Goal: Task Accomplishment & Management: Manage account settings

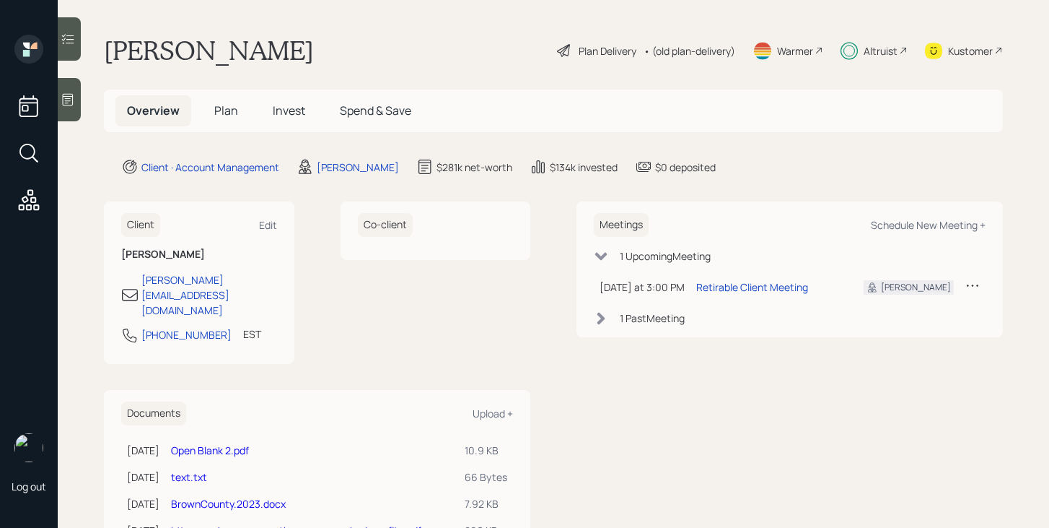
click at [307, 121] on h5 "Invest" at bounding box center [289, 110] width 56 height 31
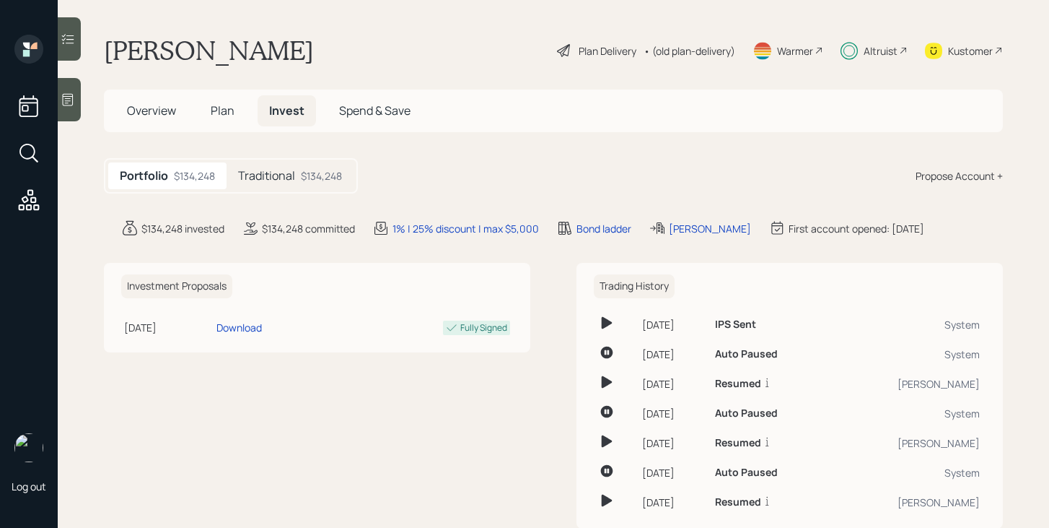
click at [254, 175] on h5 "Traditional" at bounding box center [266, 176] width 57 height 14
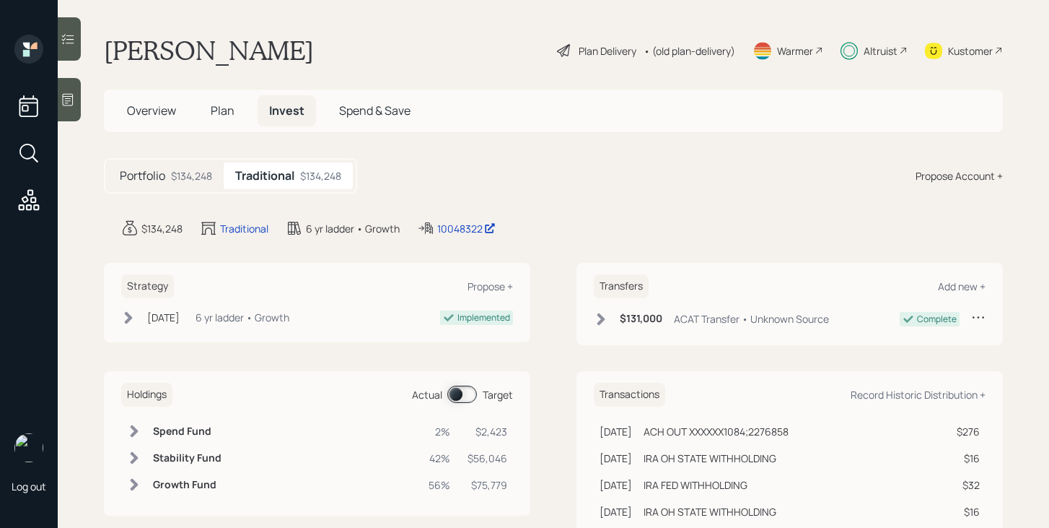
click at [194, 171] on div "$134,248" at bounding box center [191, 175] width 41 height 15
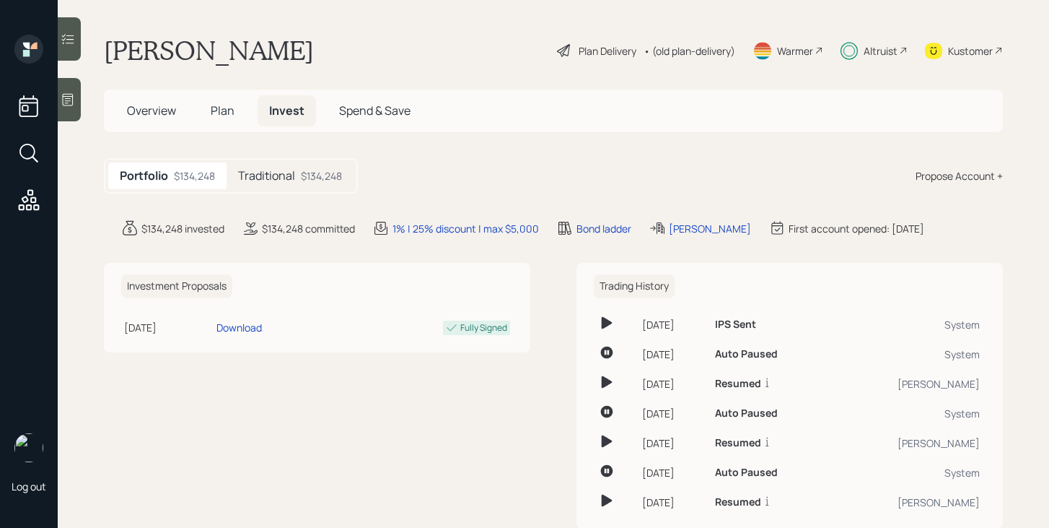
click at [163, 111] on span "Overview" at bounding box center [151, 110] width 49 height 16
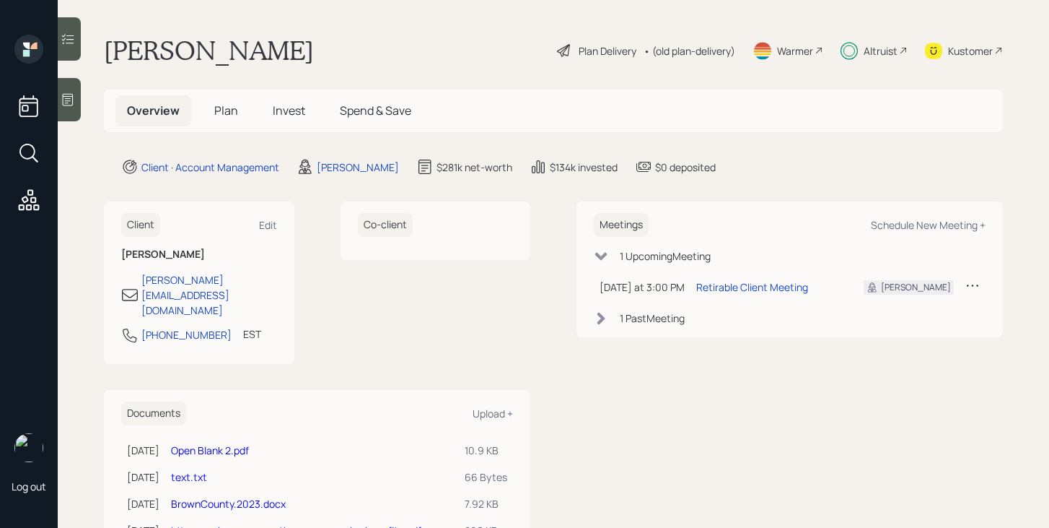
click at [619, 53] on div "Plan Delivery" at bounding box center [608, 50] width 58 height 15
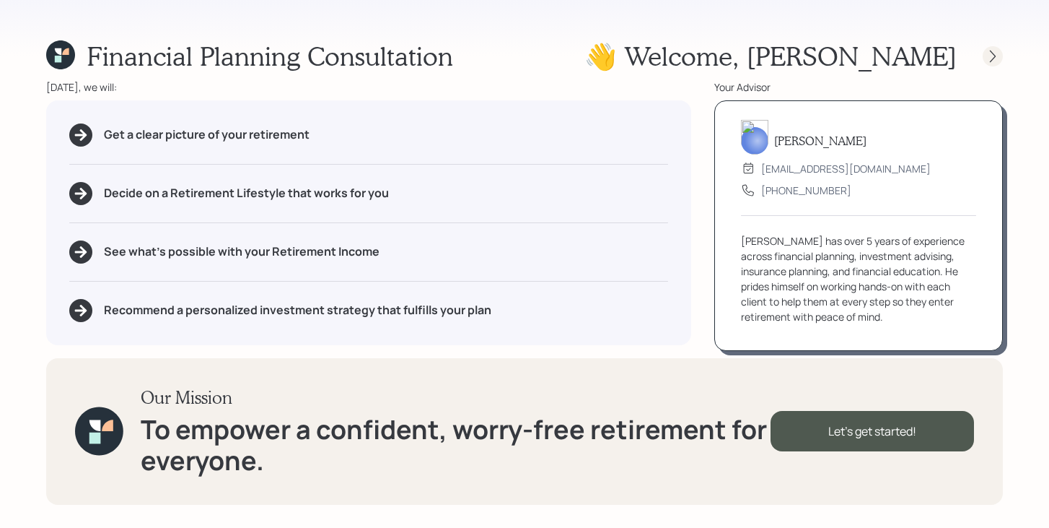
click at [994, 56] on icon at bounding box center [993, 56] width 14 height 14
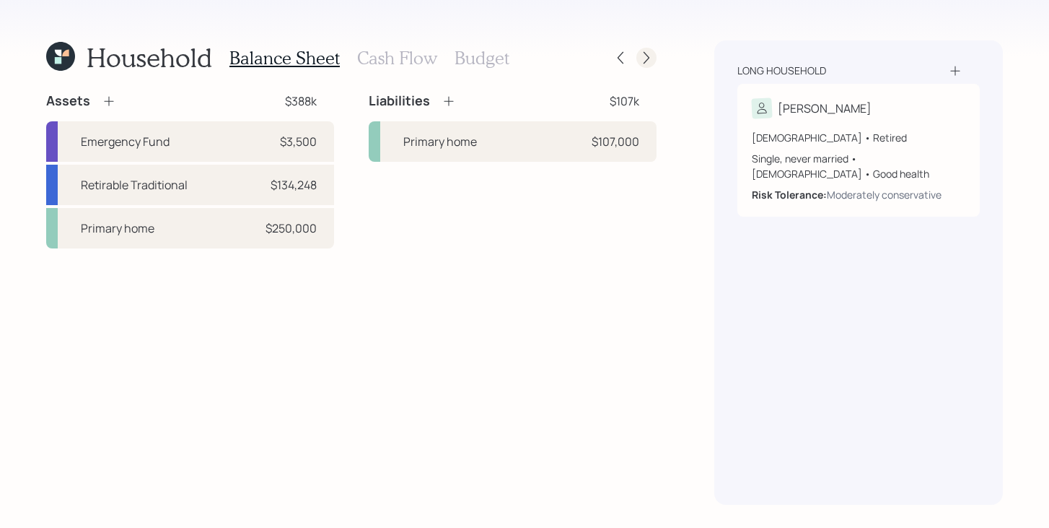
click at [646, 57] on icon at bounding box center [647, 58] width 14 height 14
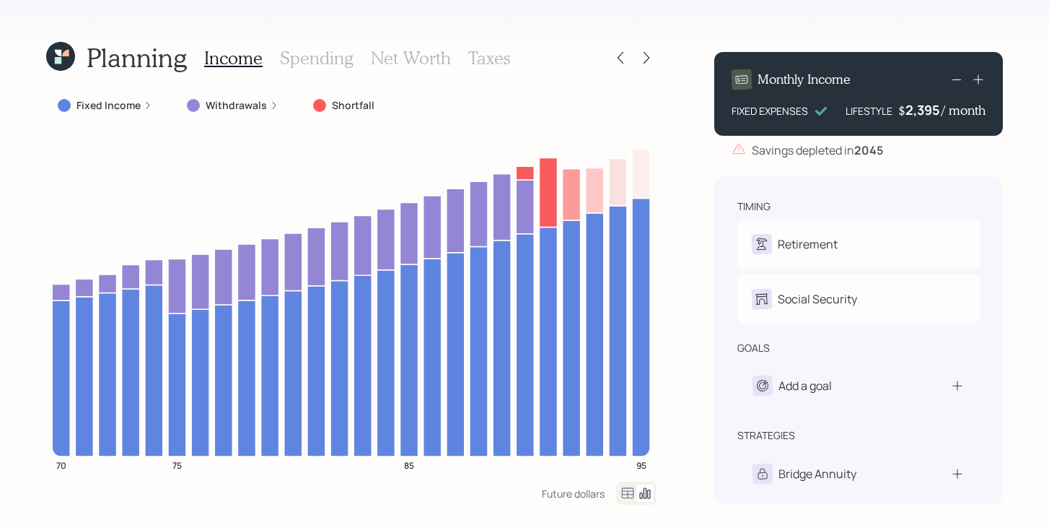
click at [58, 59] on icon at bounding box center [58, 60] width 6 height 6
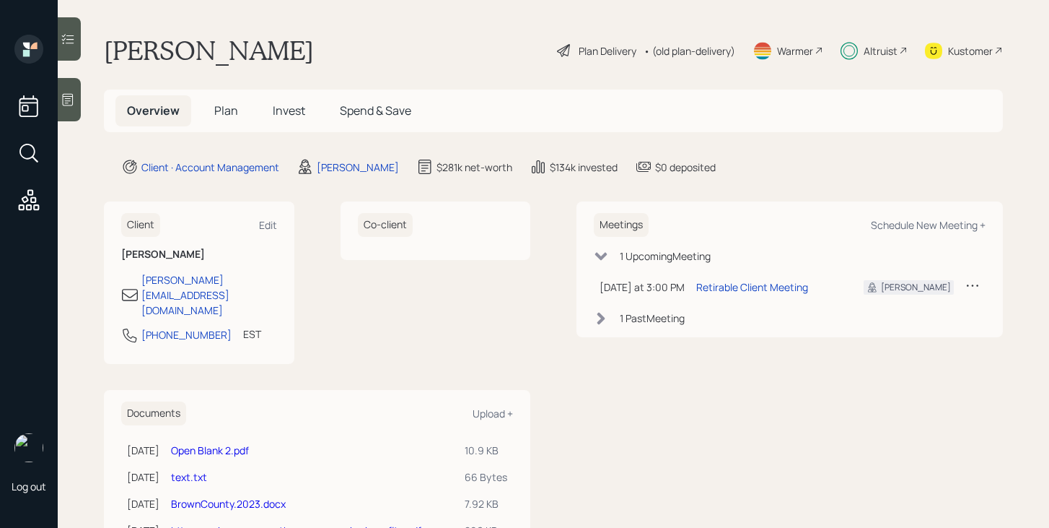
click at [579, 51] on div "Plan Delivery" at bounding box center [608, 50] width 58 height 15
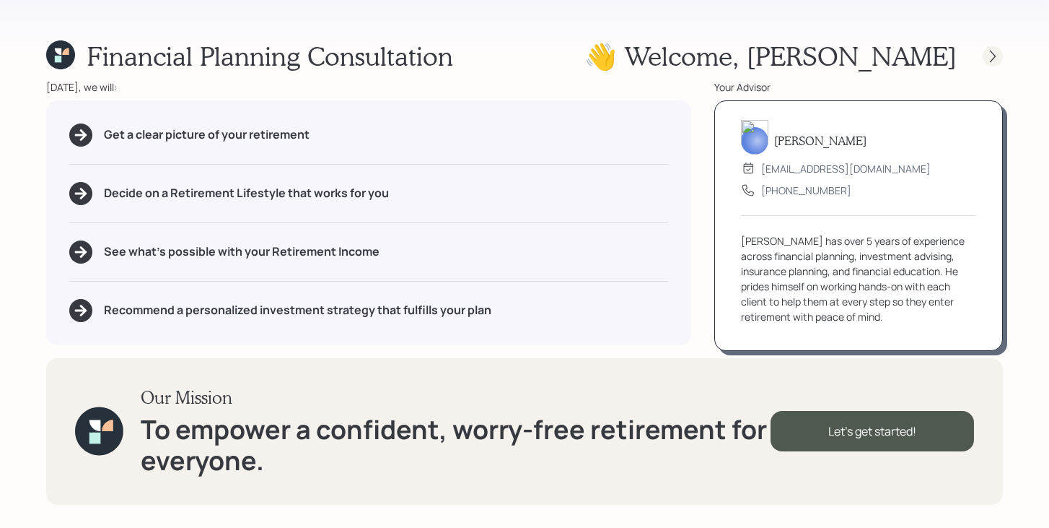
click at [992, 61] on icon at bounding box center [993, 56] width 14 height 14
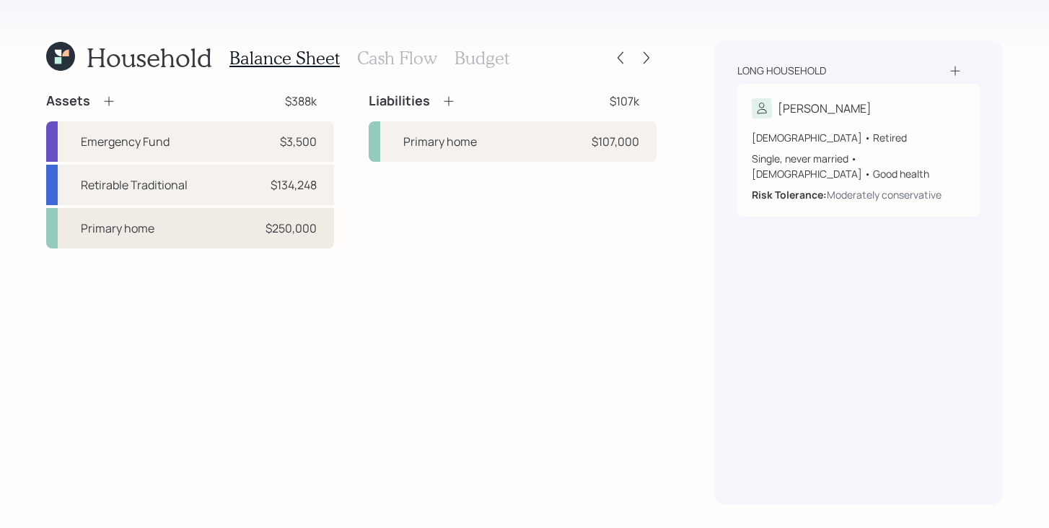
click at [201, 237] on div "Primary home $250,000" at bounding box center [190, 228] width 288 height 40
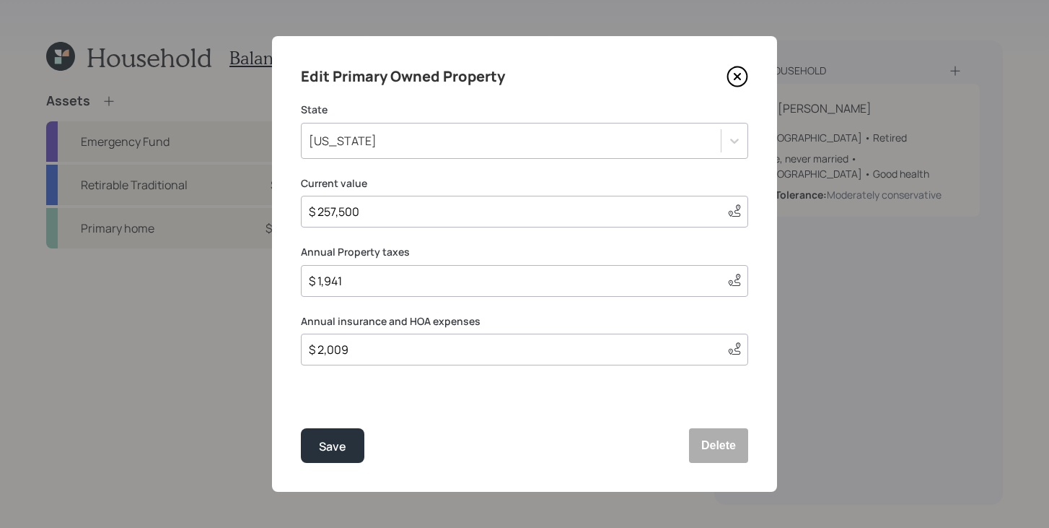
click at [407, 214] on input "$ 257,500" at bounding box center [511, 211] width 409 height 17
type input "$ 225,000"
click at [337, 445] on div "Save" at bounding box center [332, 446] width 27 height 19
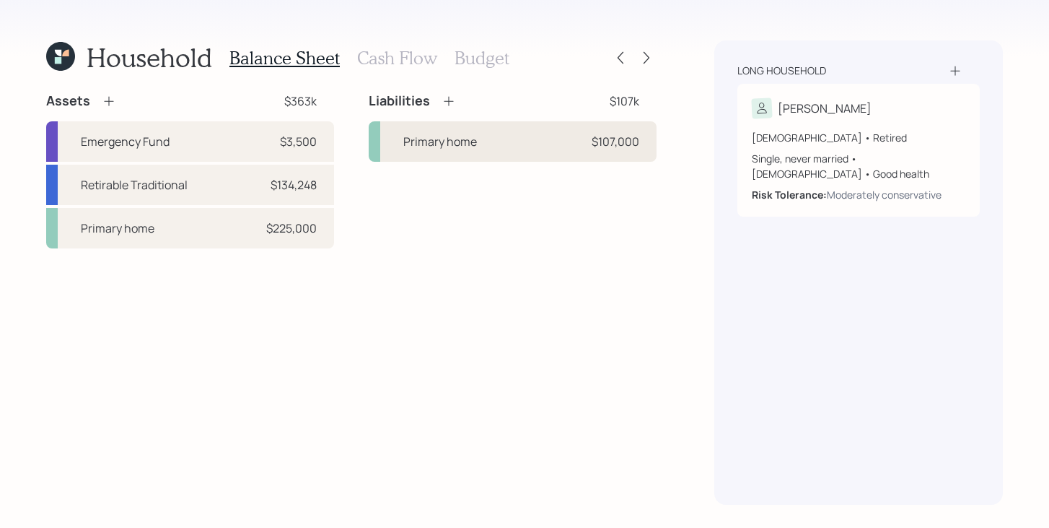
click at [474, 157] on div "Primary home $107,000" at bounding box center [513, 141] width 288 height 40
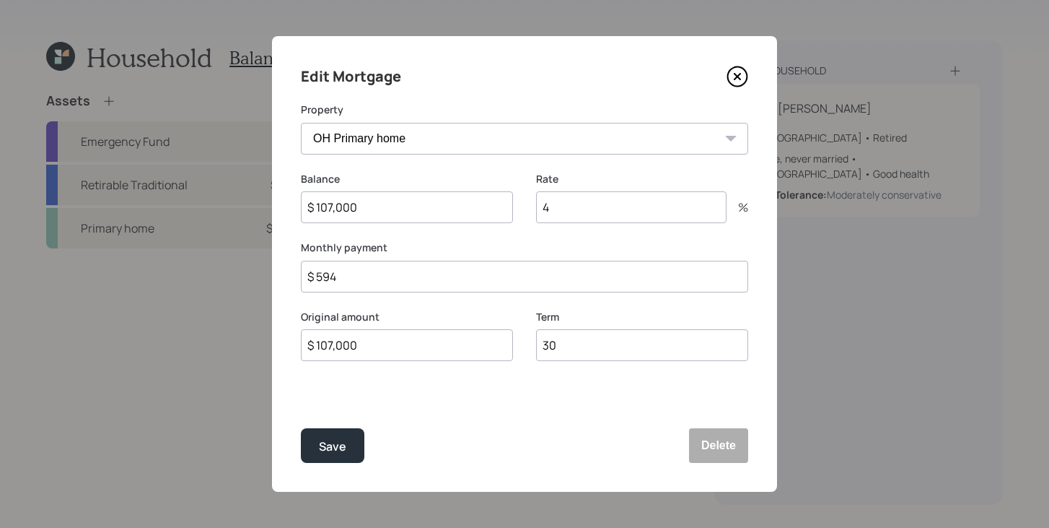
click at [424, 210] on input "$ 107,000" at bounding box center [407, 207] width 212 height 32
type input "$ 100,000"
click at [349, 443] on button "Save" at bounding box center [333, 445] width 64 height 35
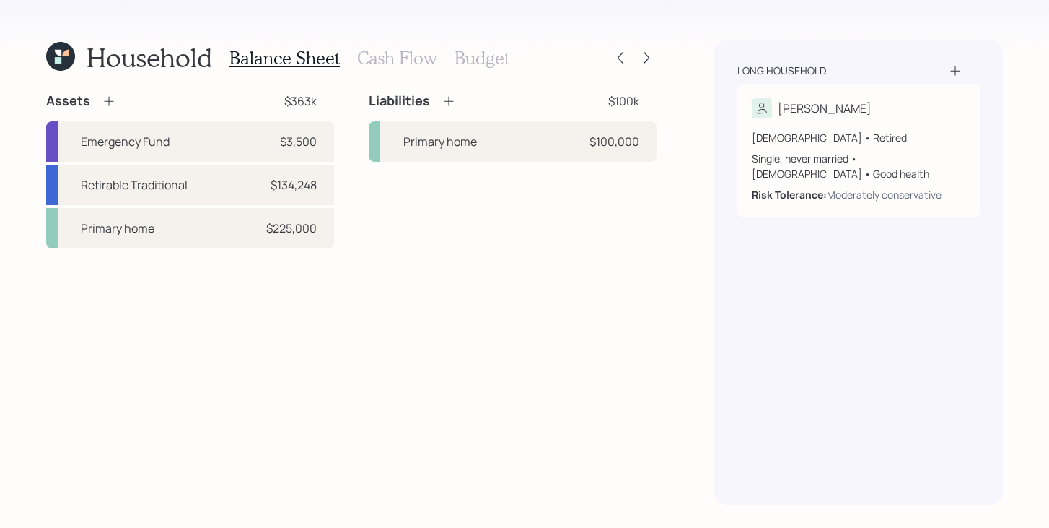
click at [381, 57] on h3 "Cash Flow" at bounding box center [397, 58] width 80 height 21
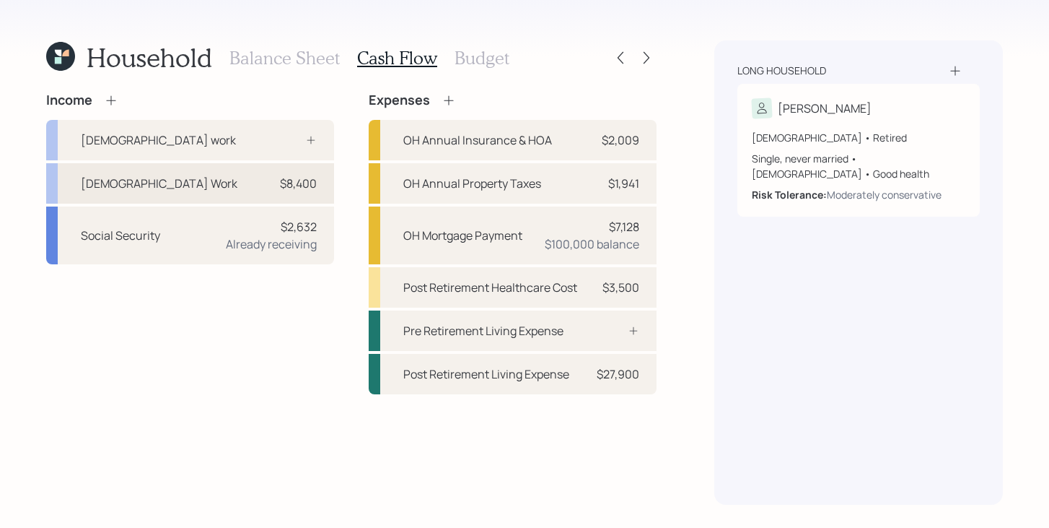
click at [243, 178] on div "[DEMOGRAPHIC_DATA] Work $8,400" at bounding box center [190, 183] width 288 height 40
select select "part_time"
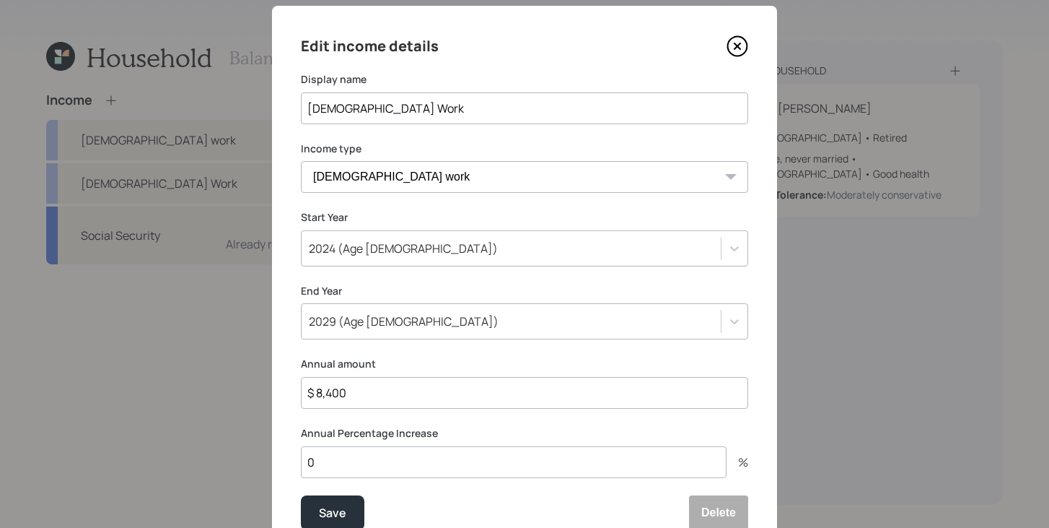
scroll to position [25, 0]
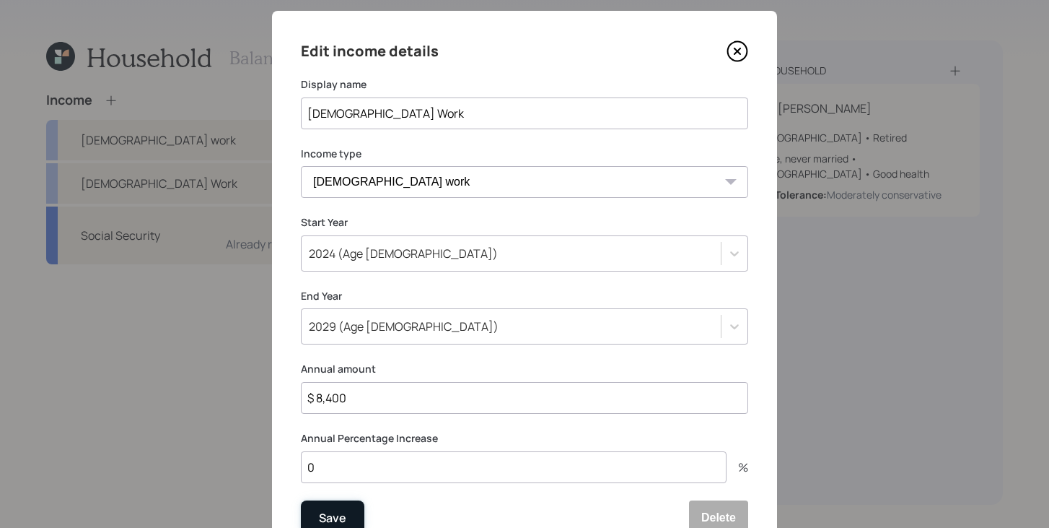
click at [357, 512] on button "Save" at bounding box center [333, 517] width 64 height 35
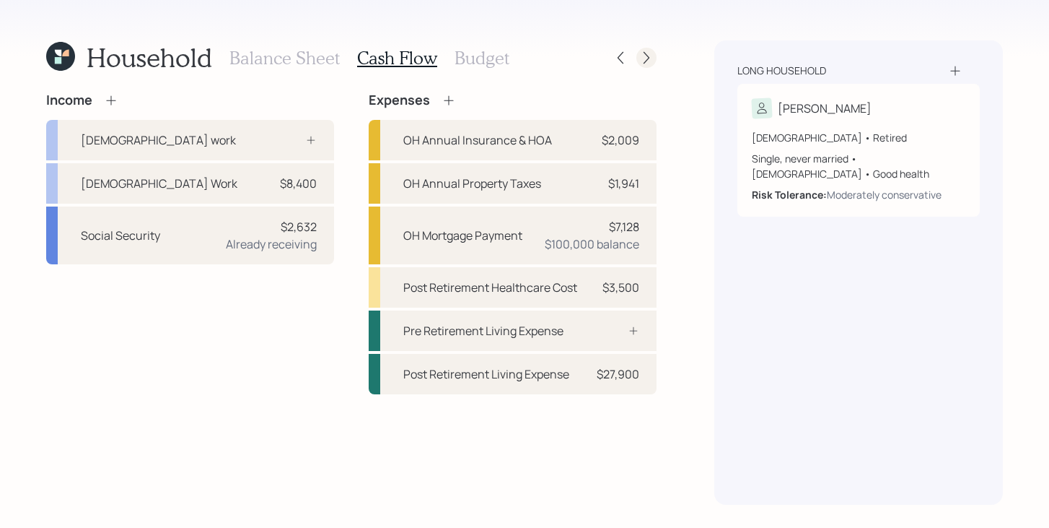
click at [646, 59] on icon at bounding box center [647, 58] width 14 height 14
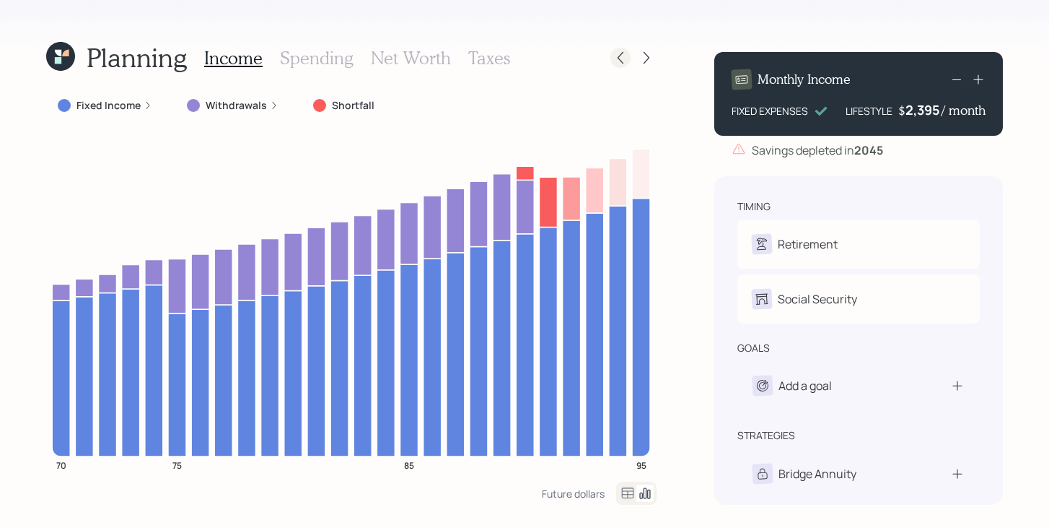
click at [625, 51] on icon at bounding box center [621, 58] width 14 height 14
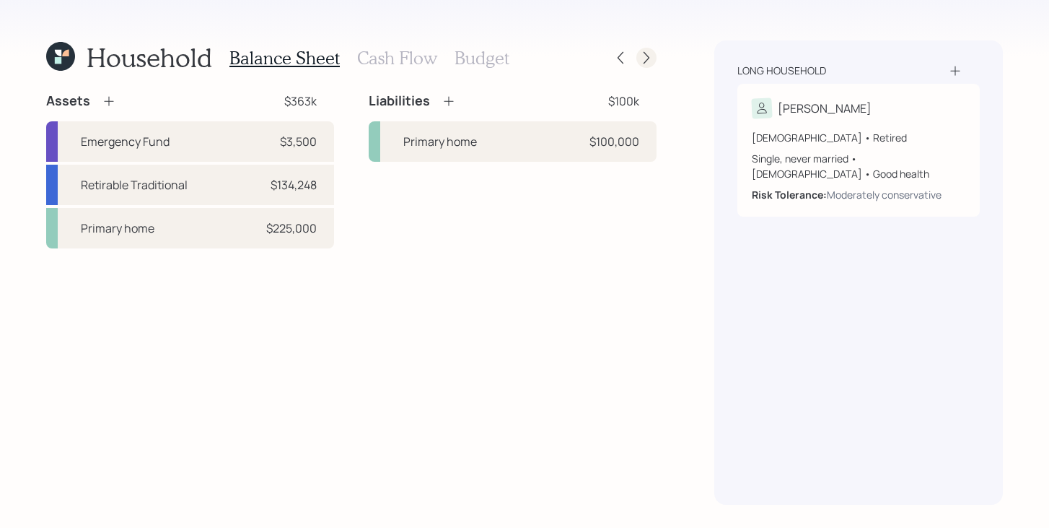
click at [645, 58] on icon at bounding box center [647, 58] width 14 height 14
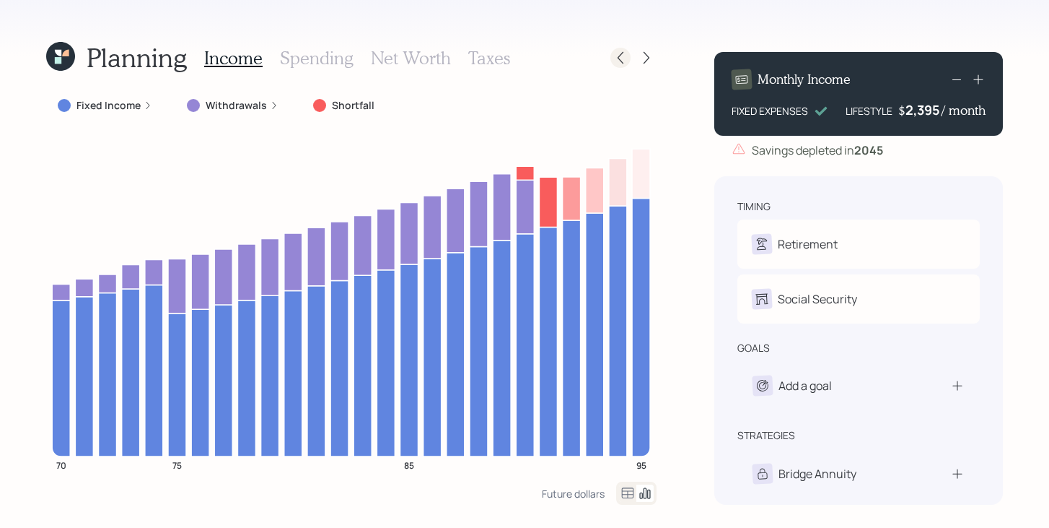
click at [620, 56] on icon at bounding box center [621, 58] width 14 height 14
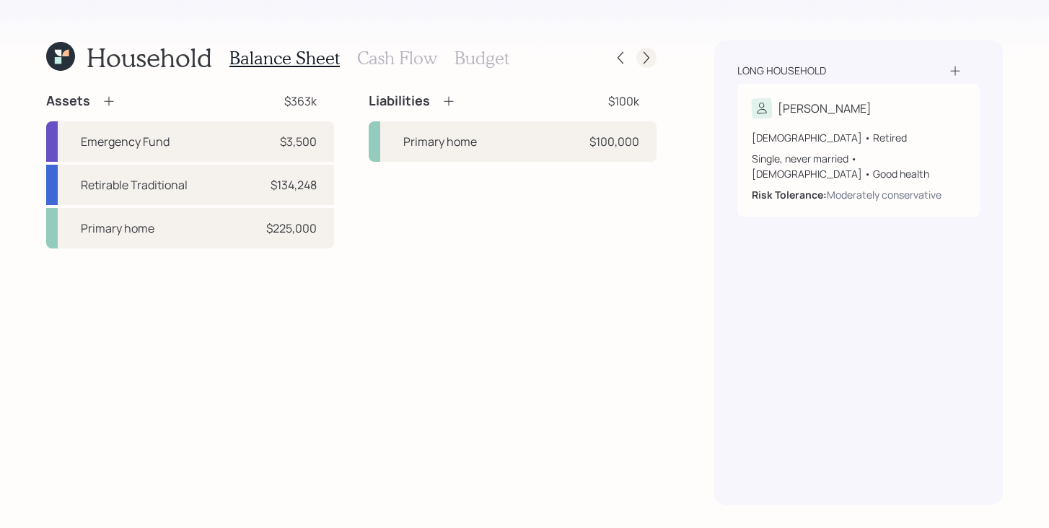
click at [645, 61] on icon at bounding box center [647, 58] width 6 height 12
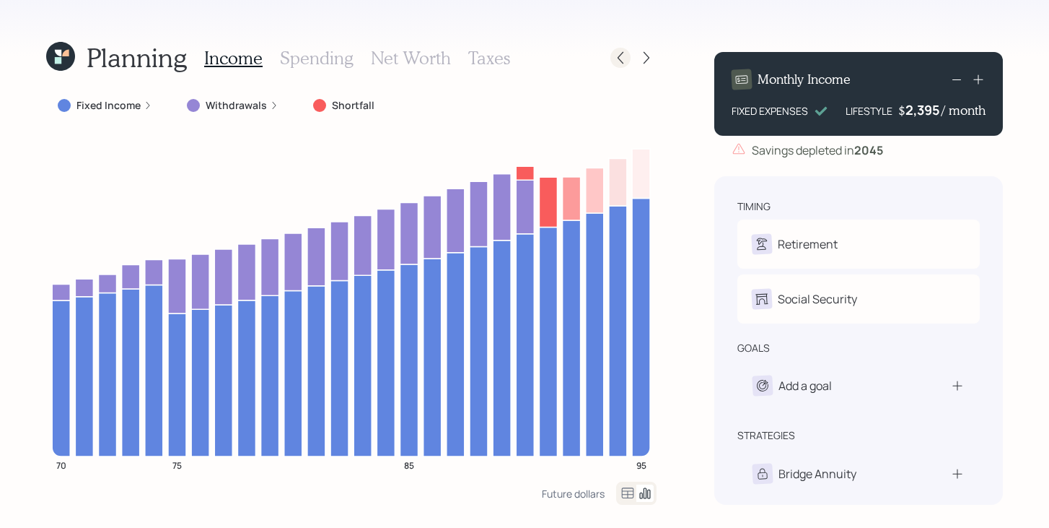
click at [619, 59] on icon at bounding box center [621, 58] width 14 height 14
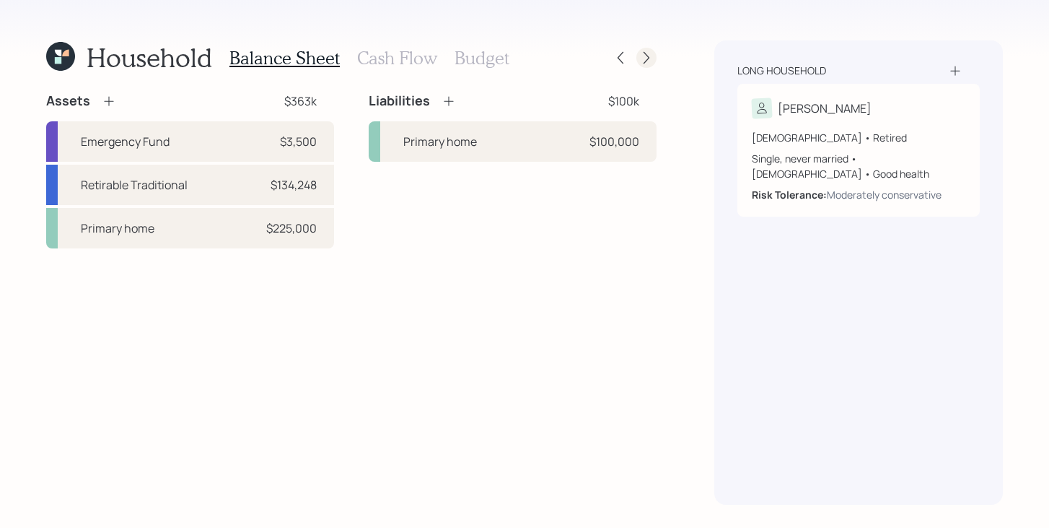
click at [645, 61] on icon at bounding box center [647, 58] width 14 height 14
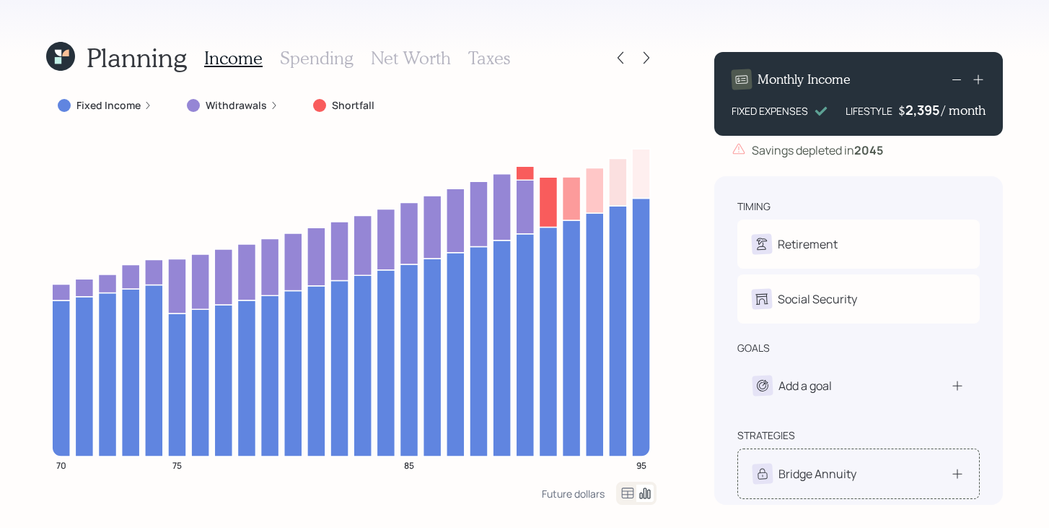
click at [788, 473] on div "Bridge Annuity" at bounding box center [818, 473] width 78 height 17
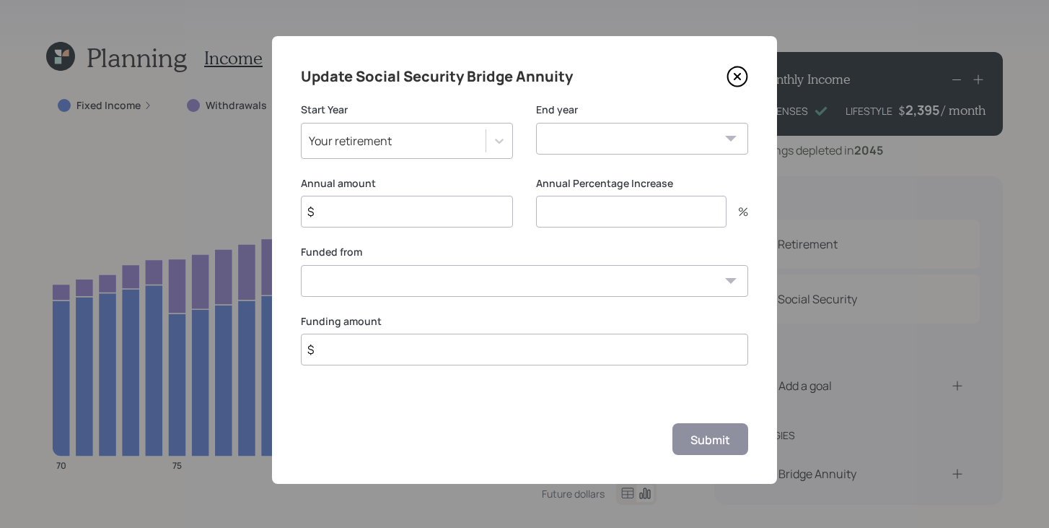
click at [733, 78] on icon at bounding box center [738, 77] width 22 height 22
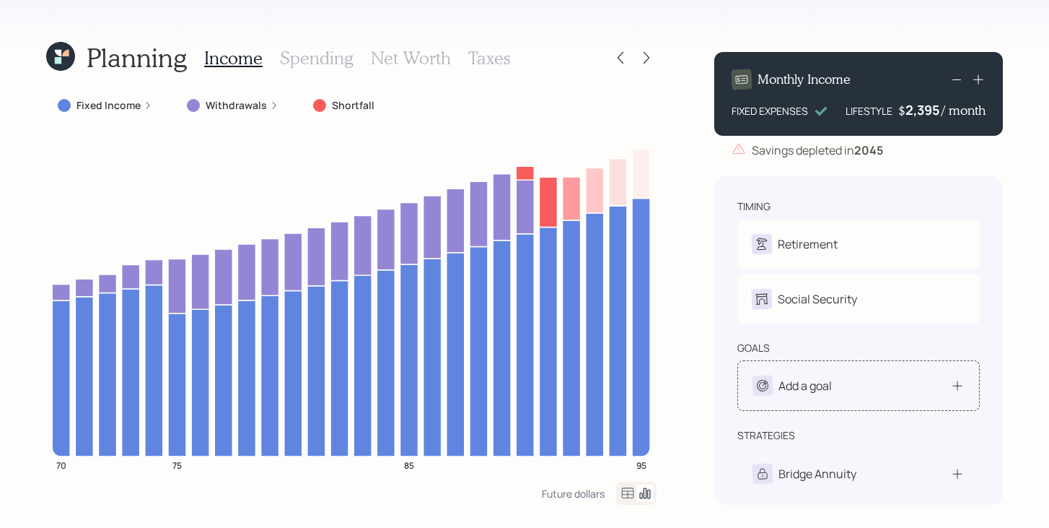
scroll to position [59, 0]
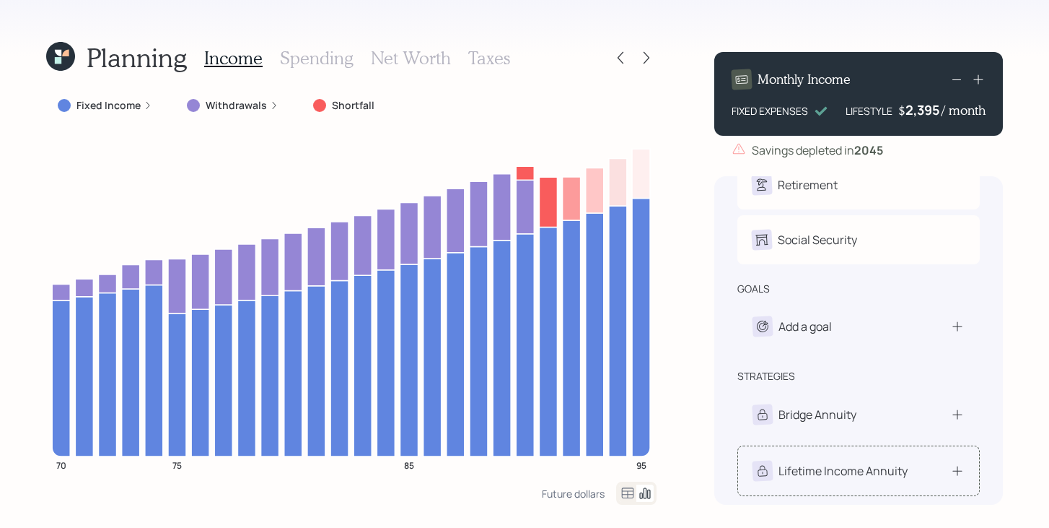
click at [818, 474] on div "Lifetime Income Annuity" at bounding box center [843, 470] width 129 height 17
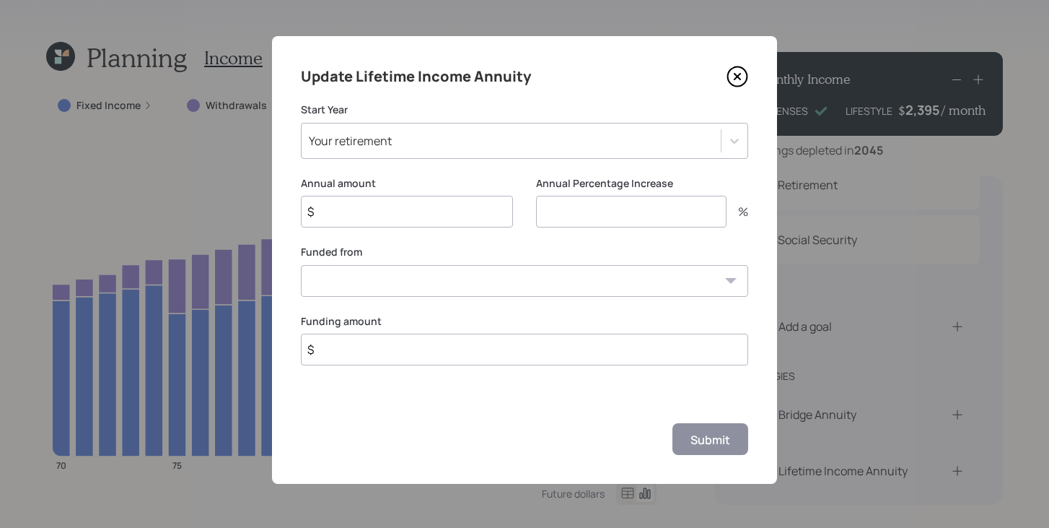
click at [450, 212] on input "$" at bounding box center [407, 212] width 212 height 32
type input "$ 75,000"
click at [644, 217] on input "number" at bounding box center [631, 212] width 191 height 32
type input "0"
click at [549, 285] on select "Retirable Traditional ($134,248) Emergency Fund ($3,500)" at bounding box center [525, 281] width 448 height 32
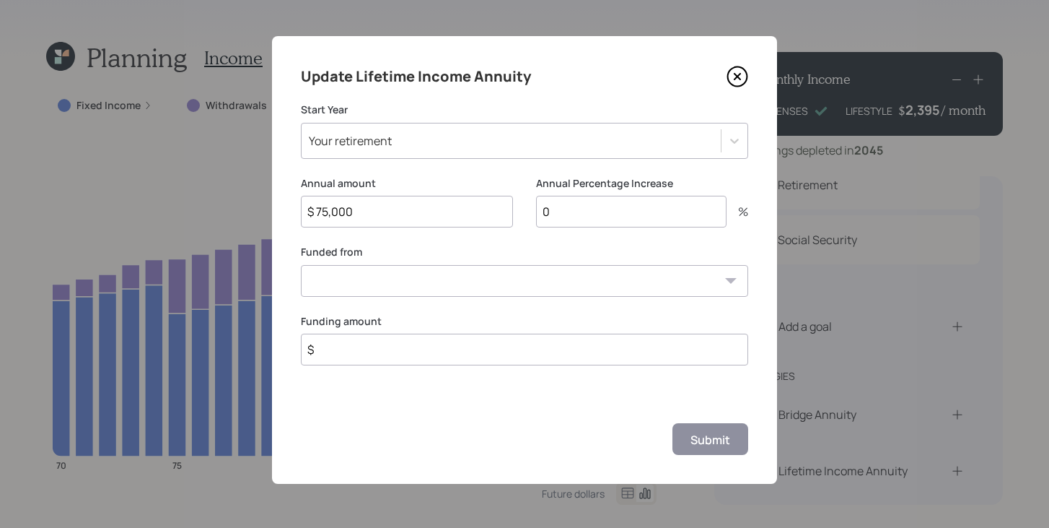
select select "92a502d6-b1af-437e-98c6-6d655443b83b"
click at [301, 265] on select "Retirable Traditional ($134,248) Emergency Fund ($3,500)" at bounding box center [525, 281] width 448 height 32
click at [446, 363] on input "$" at bounding box center [525, 349] width 448 height 32
type input "$ 75,000"
click at [375, 217] on input "$ 75,000" at bounding box center [407, 212] width 212 height 32
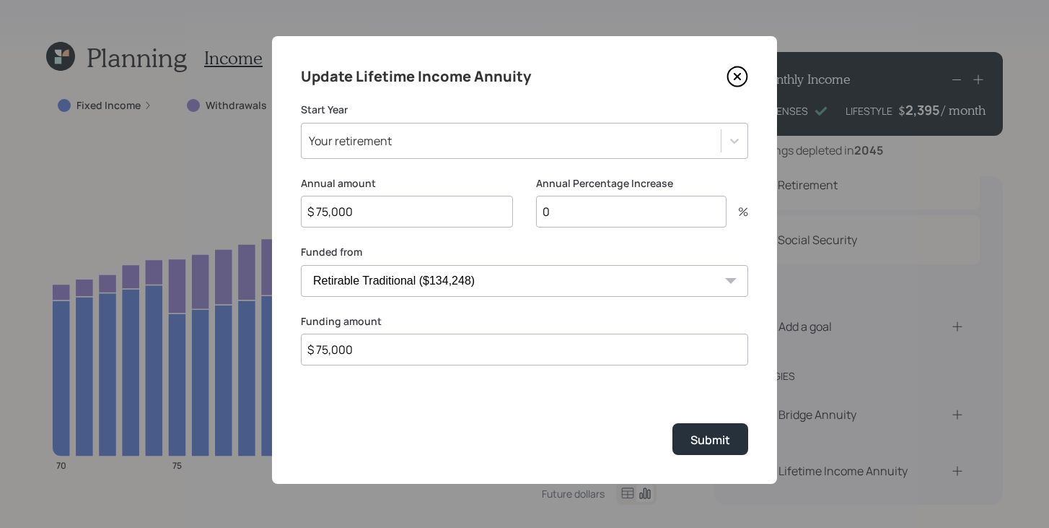
click at [375, 217] on input "$ 75,000" at bounding box center [407, 212] width 212 height 32
type input "$ 4,000"
click at [732, 437] on button "Submit" at bounding box center [711, 438] width 76 height 31
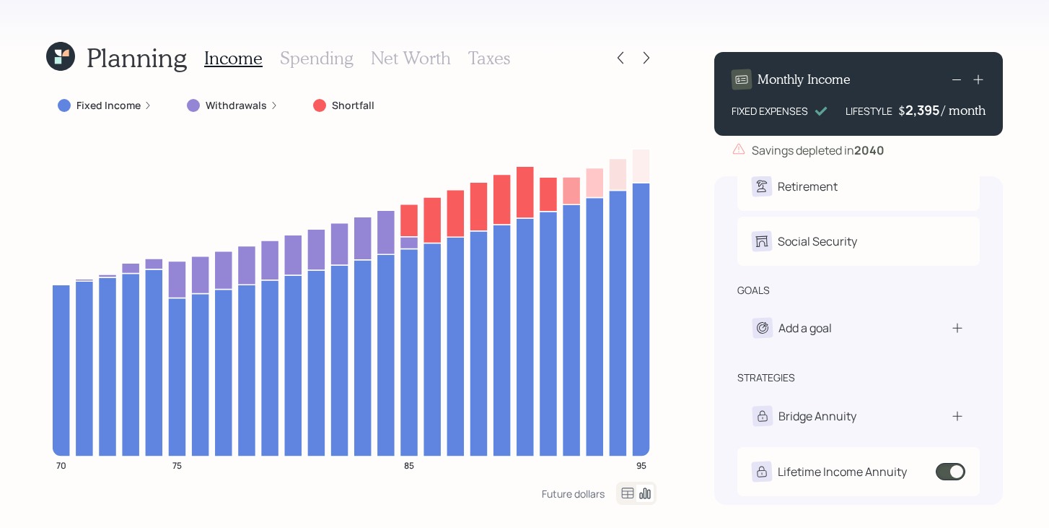
scroll to position [59, 0]
click at [945, 465] on span at bounding box center [951, 469] width 30 height 17
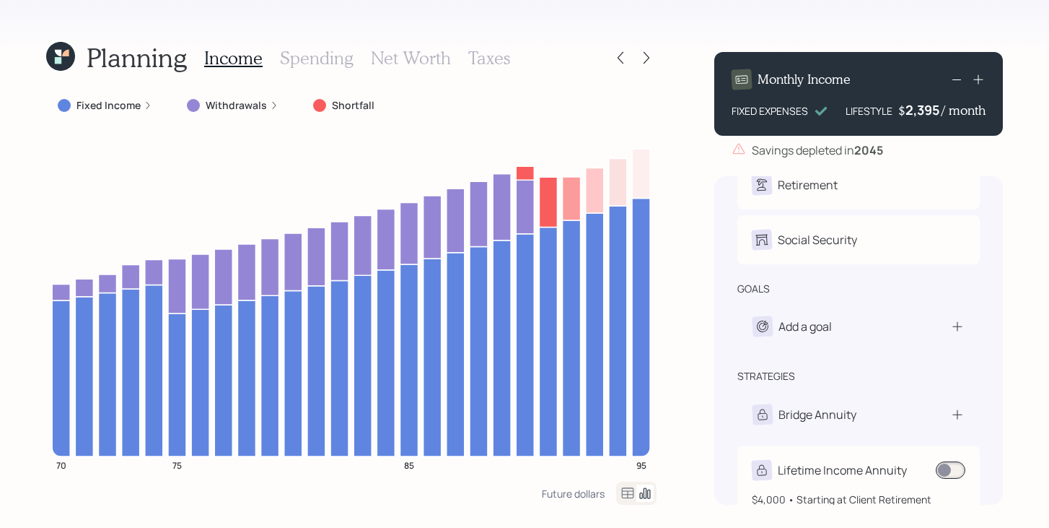
click at [887, 458] on div "Lifetime Income Annuity $4,000 • Starting at Client Retirement" at bounding box center [859, 483] width 243 height 76
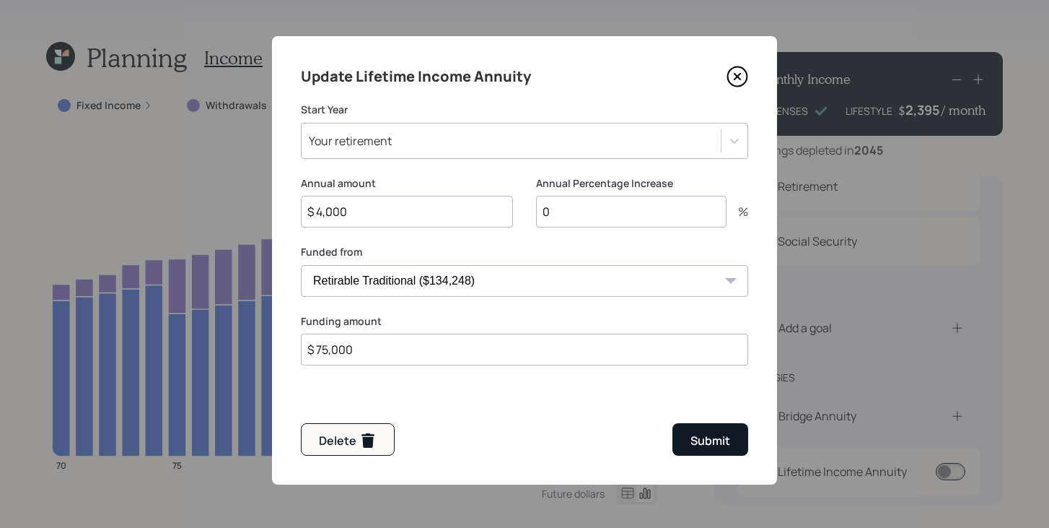
scroll to position [58, 0]
click at [363, 442] on icon "button" at bounding box center [368, 440] width 13 height 14
type input "$"
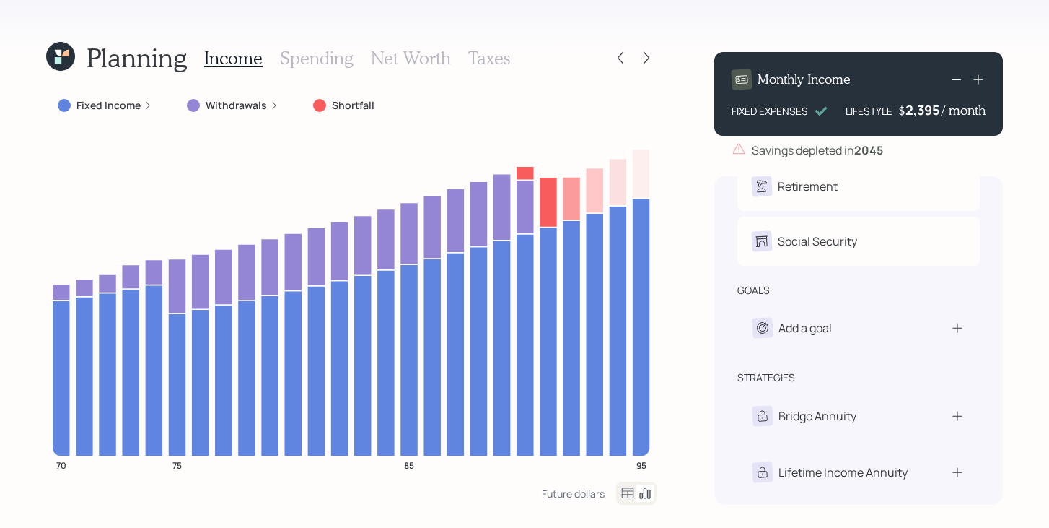
scroll to position [59, 0]
click at [652, 62] on icon at bounding box center [647, 58] width 14 height 14
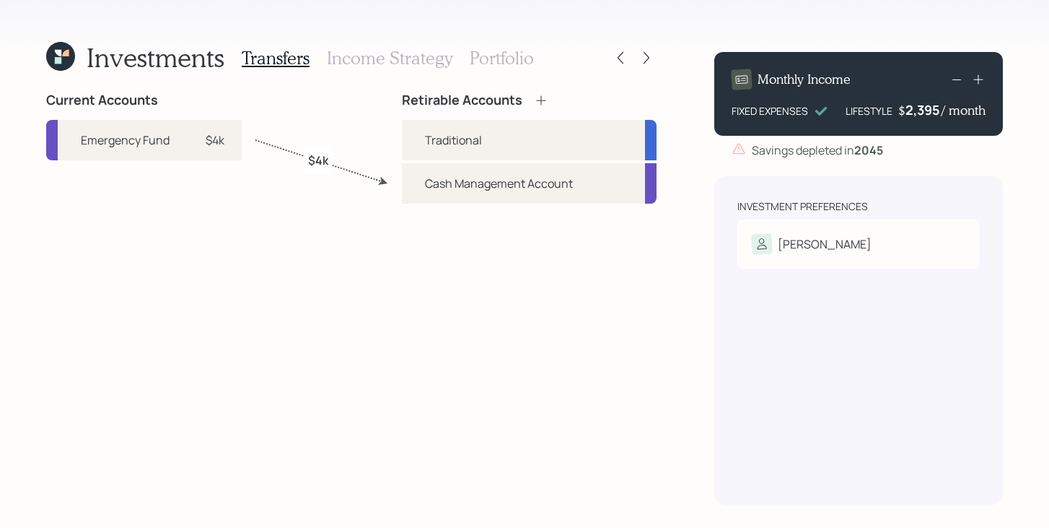
click at [435, 56] on h3 "Income Strategy" at bounding box center [390, 58] width 126 height 21
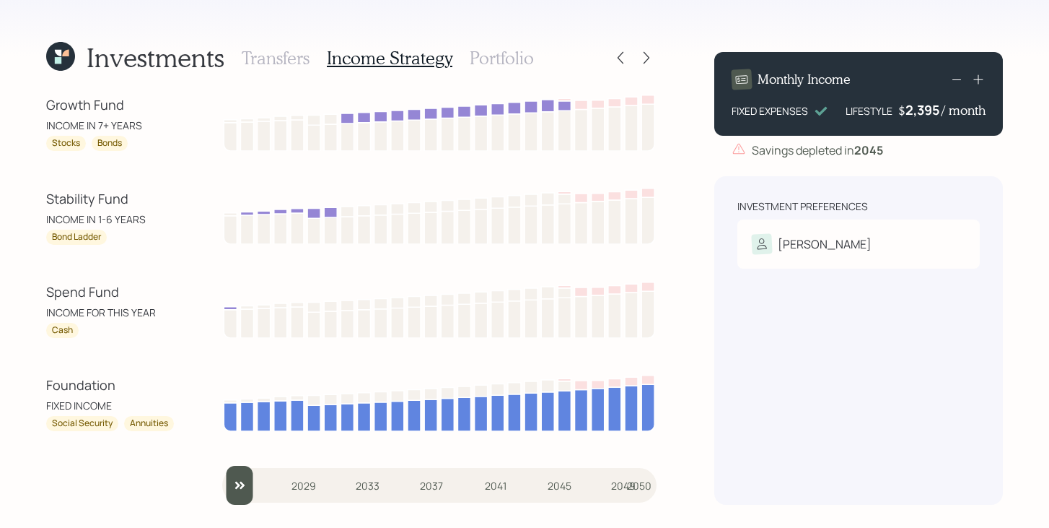
click at [62, 61] on icon at bounding box center [60, 56] width 29 height 29
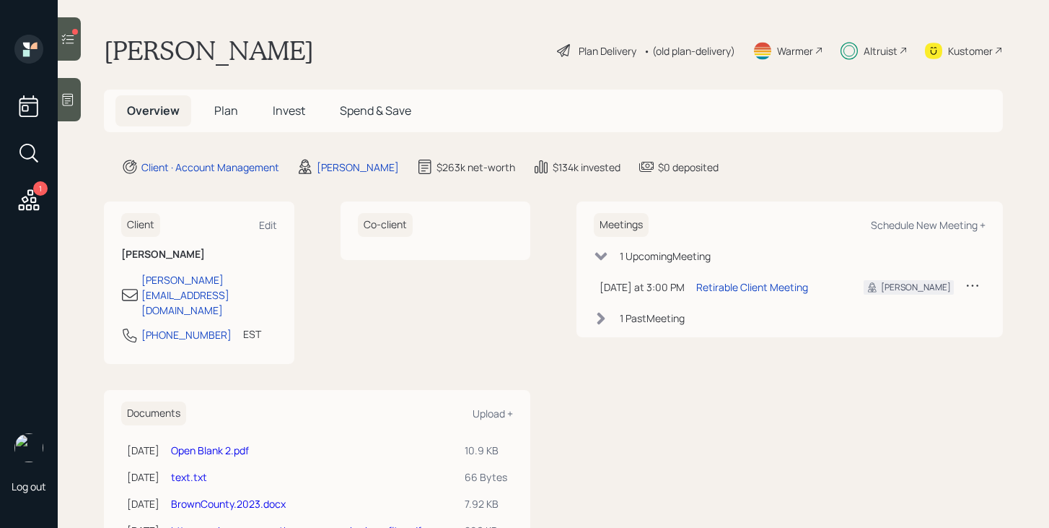
click at [74, 43] on icon at bounding box center [68, 39] width 14 height 14
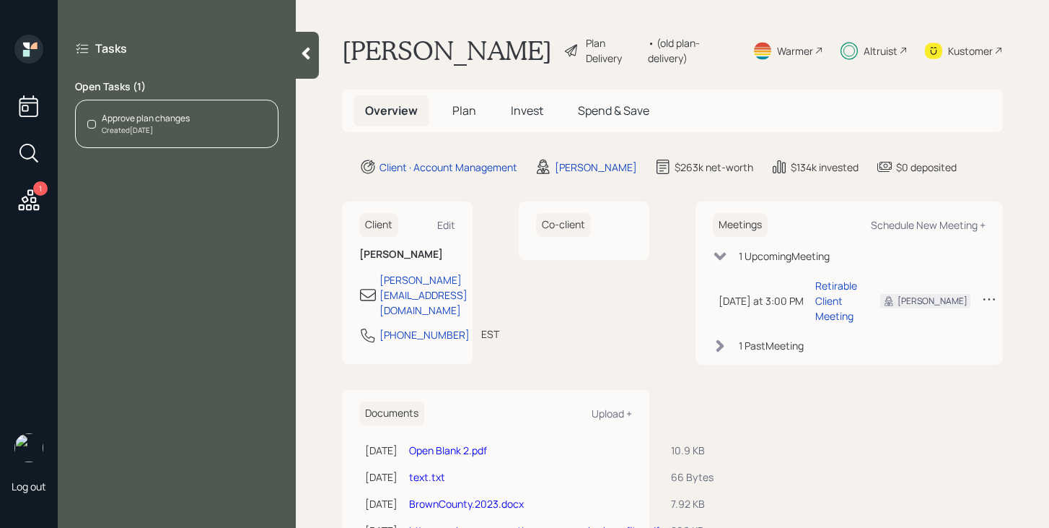
click at [224, 126] on div "Approve plan changes Created Today" at bounding box center [177, 124] width 204 height 48
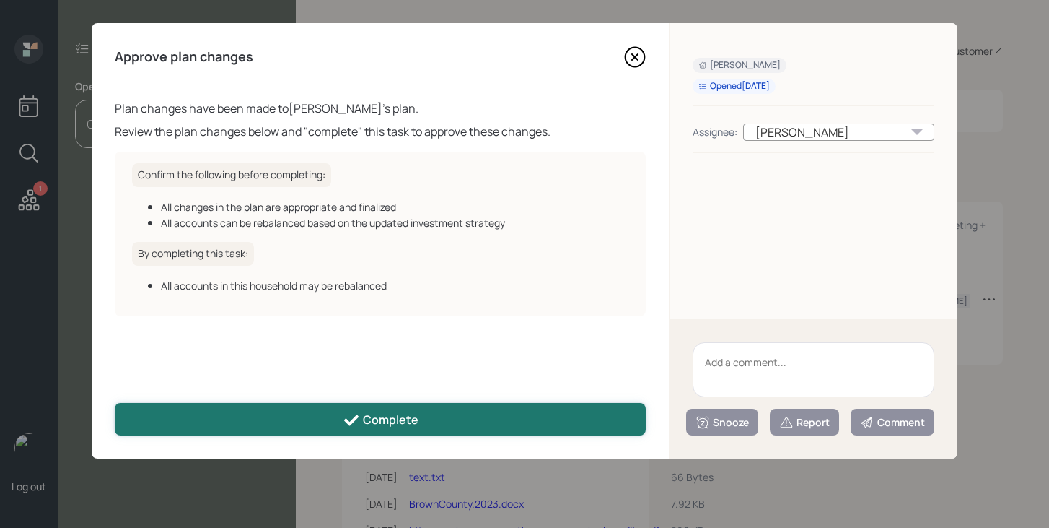
click at [477, 419] on button "Complete" at bounding box center [380, 419] width 531 height 32
